Goal: Task Accomplishment & Management: Use online tool/utility

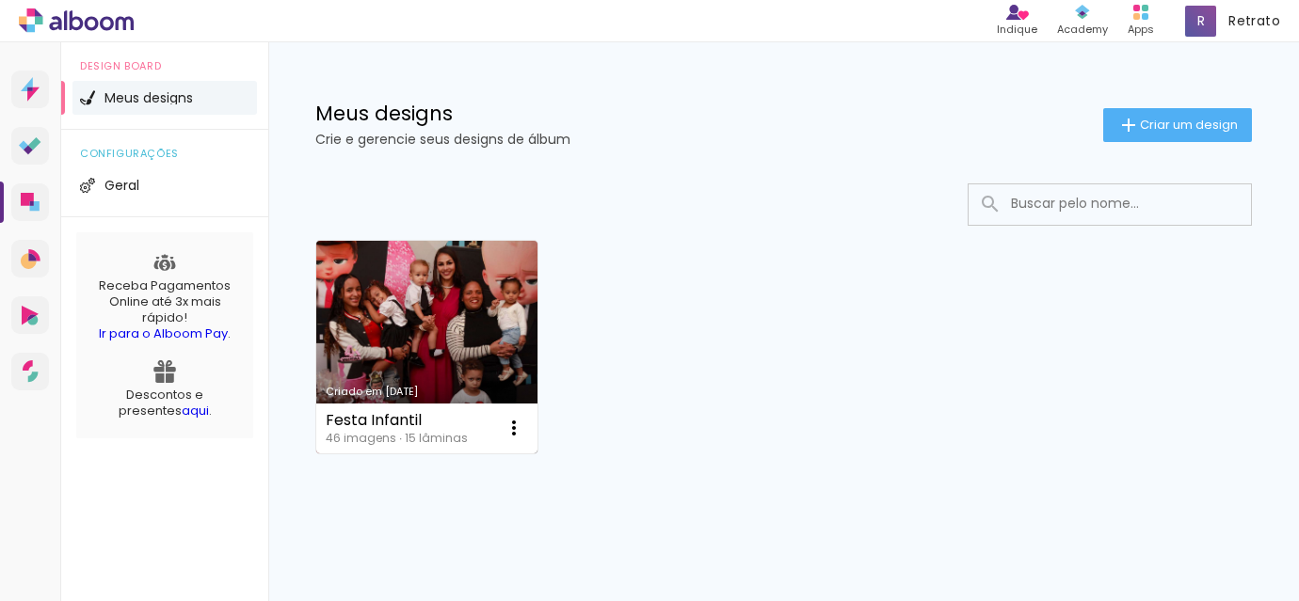
click at [448, 325] on link "Criado em 15/07/25" at bounding box center [426, 347] width 221 height 213
